Goal: Information Seeking & Learning: Learn about a topic

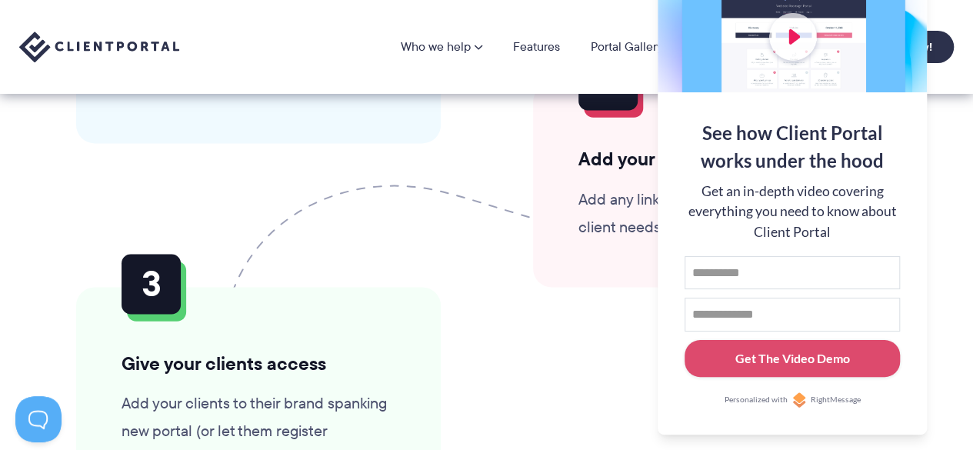
scroll to position [3890, 0]
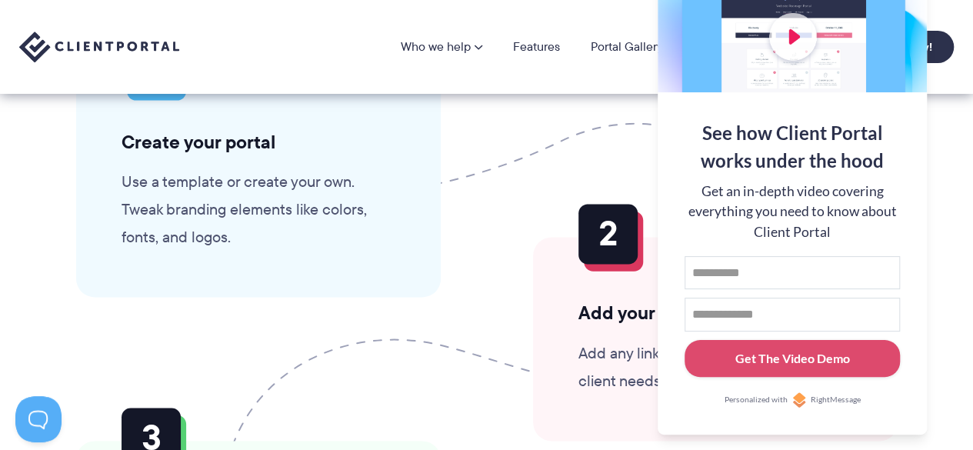
click at [955, 127] on section "Getting set up is as easy as 1, 2, 3 No experience in tech? No problem. Anyone …" at bounding box center [486, 302] width 973 height 947
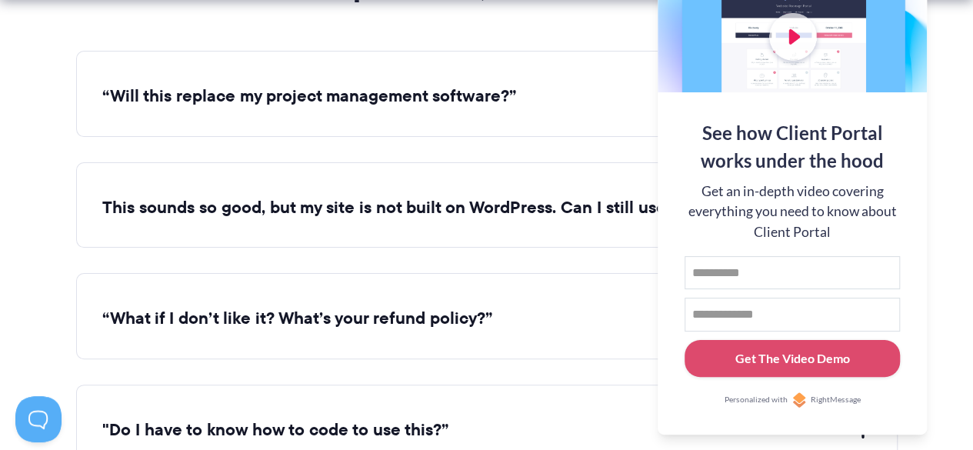
scroll to position [5875, 0]
click at [412, 93] on button "“Will this replace my project management software?”" at bounding box center [486, 96] width 769 height 24
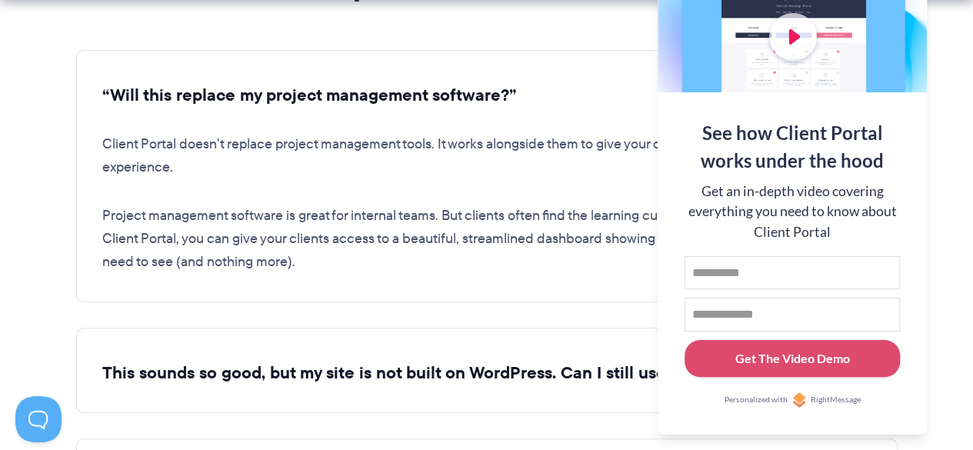
click at [412, 93] on button "“Will this replace my project management software?”" at bounding box center [486, 96] width 769 height 24
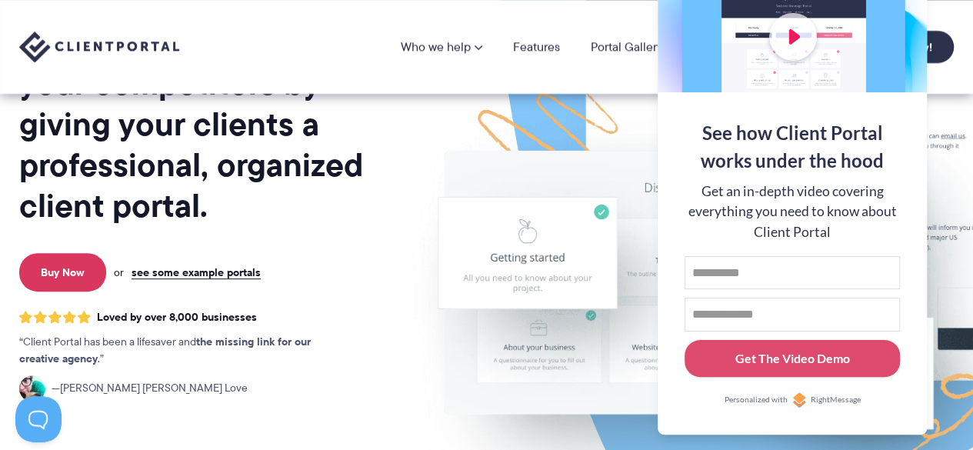
scroll to position [0, 0]
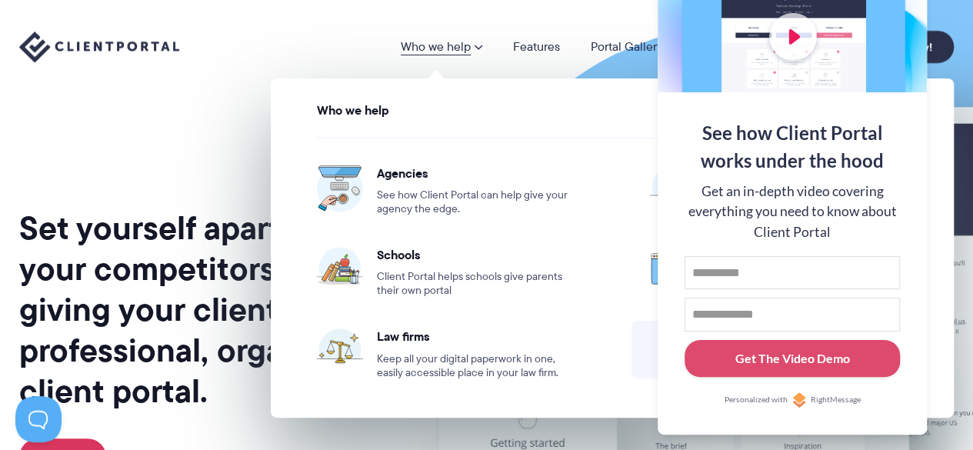
click at [455, 48] on link "Who we help" at bounding box center [442, 47] width 82 height 12
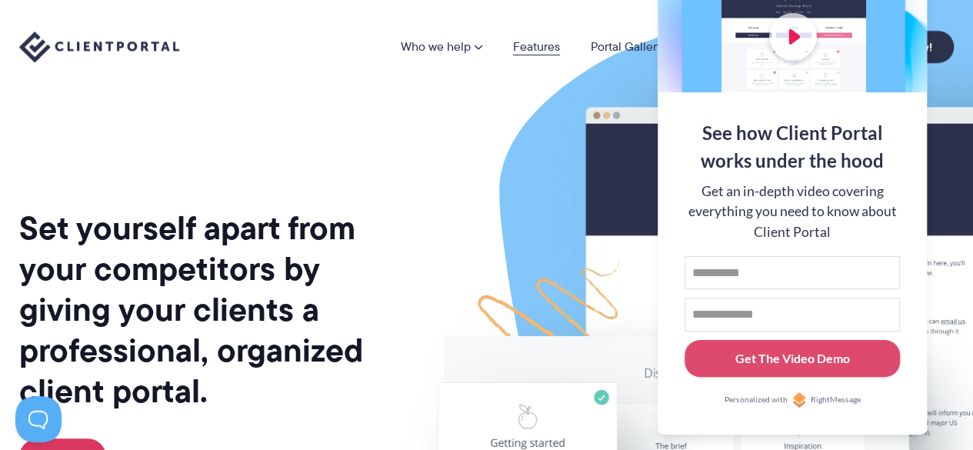
click at [531, 48] on link "Features" at bounding box center [536, 47] width 47 height 12
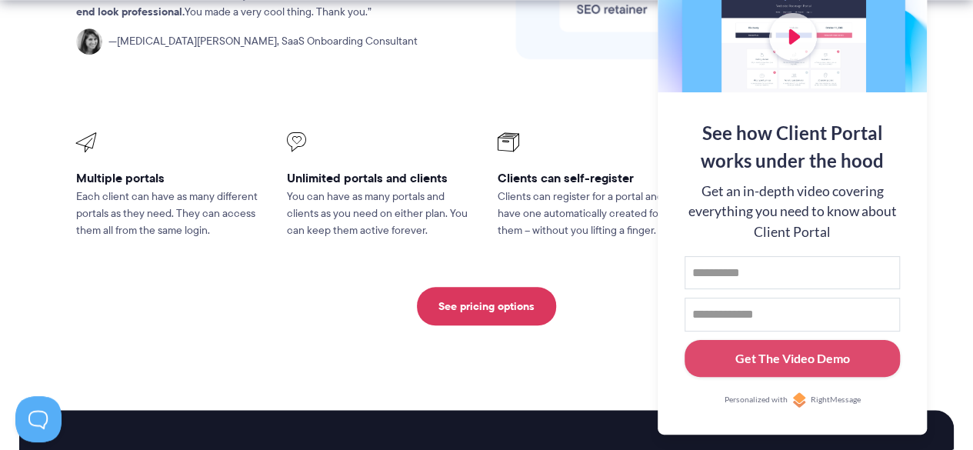
scroll to position [3529, 0]
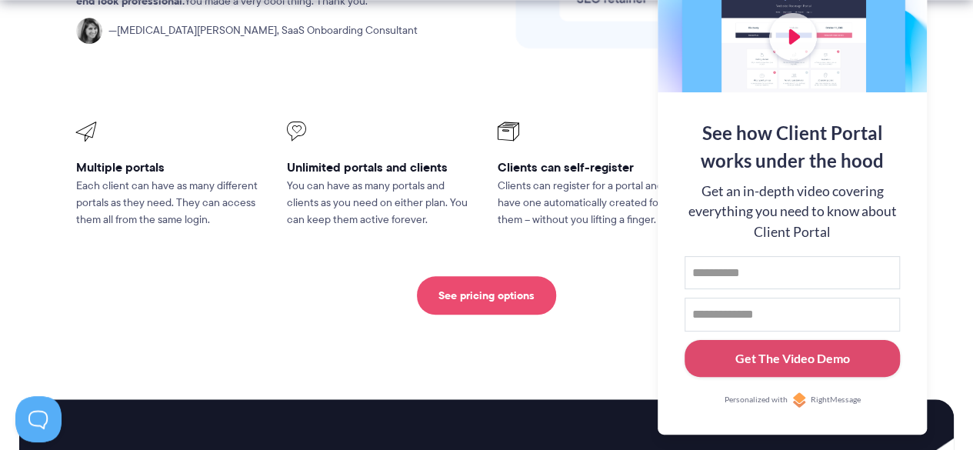
click at [460, 276] on link "See pricing options" at bounding box center [486, 295] width 139 height 38
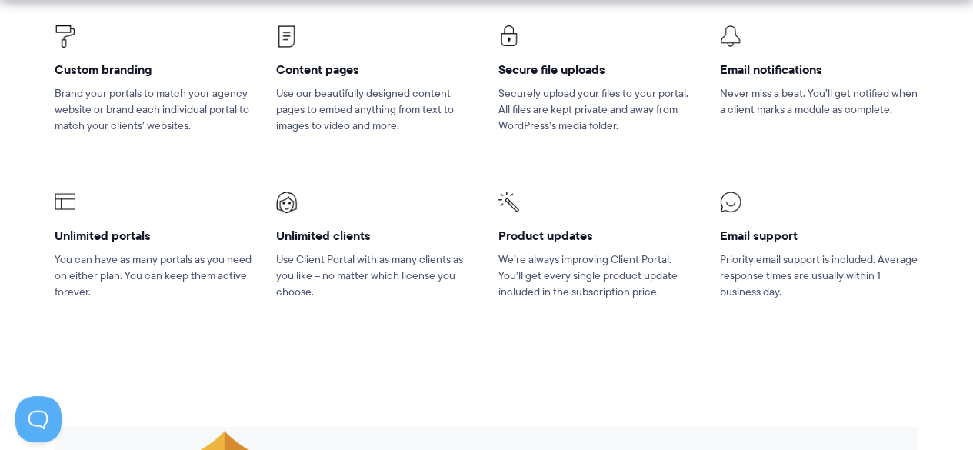
scroll to position [1113, 0]
